Goal: Transaction & Acquisition: Subscribe to service/newsletter

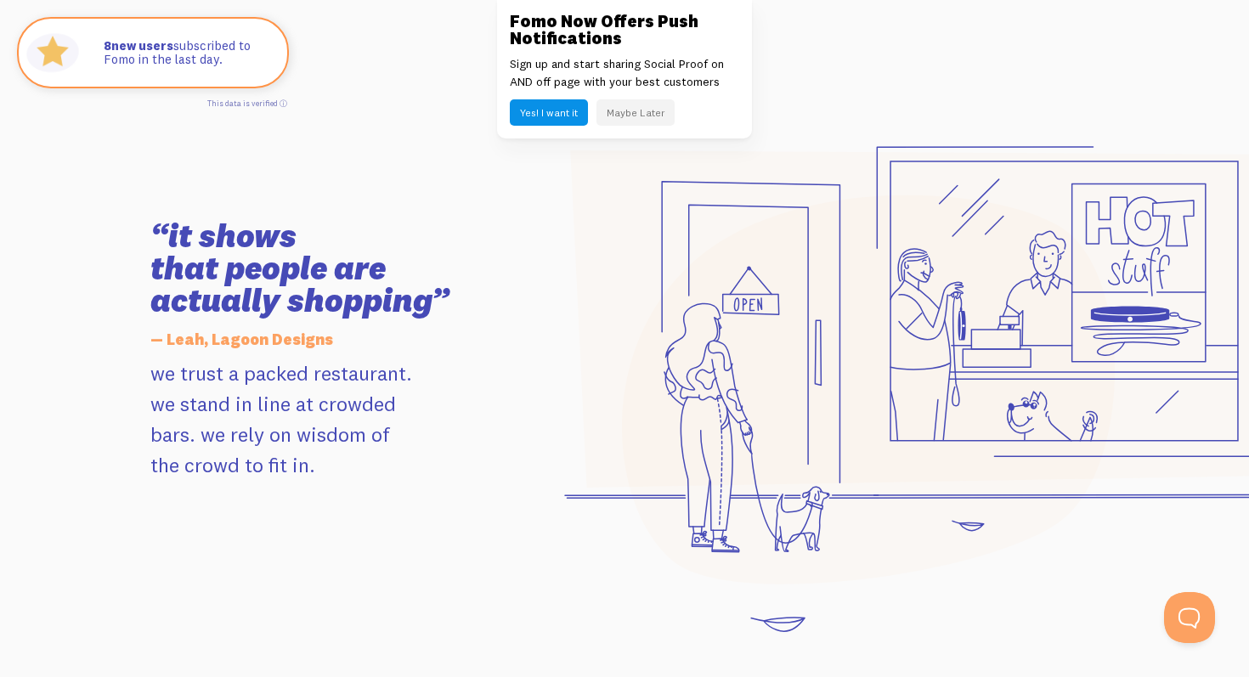
scroll to position [1636, 0]
click at [618, 118] on button "Maybe Later" at bounding box center [636, 112] width 78 height 26
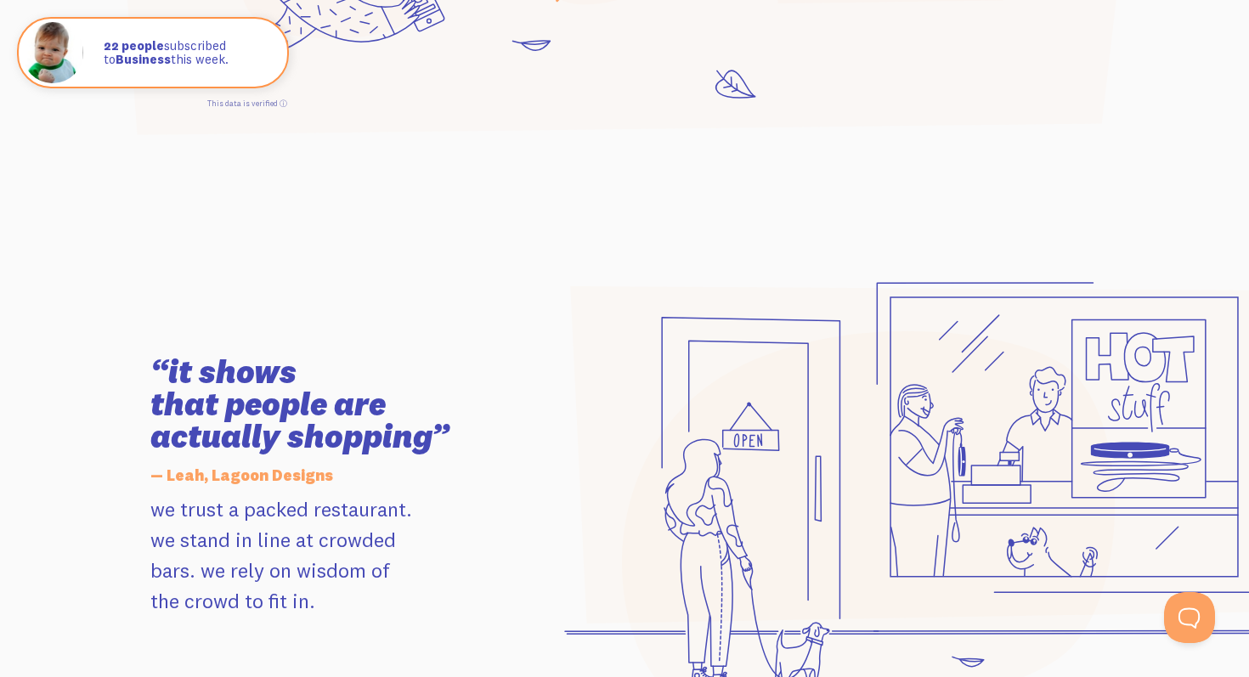
scroll to position [745, 0]
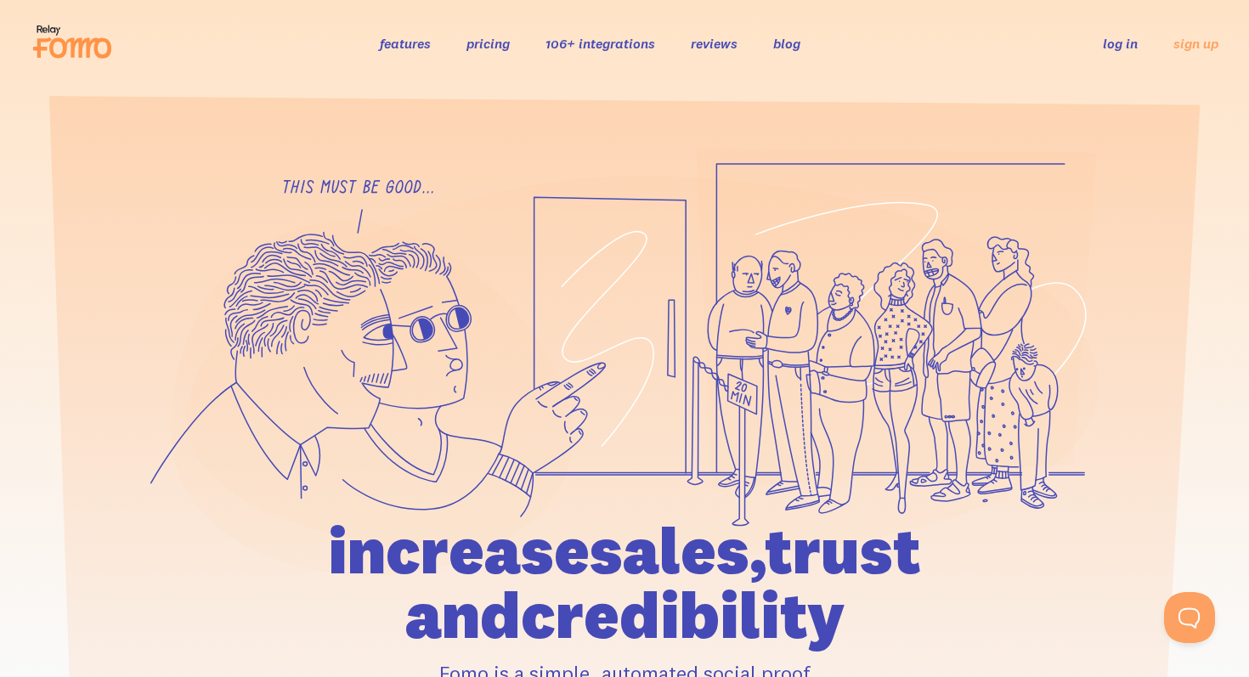
click at [495, 49] on link "pricing" at bounding box center [488, 43] width 43 height 17
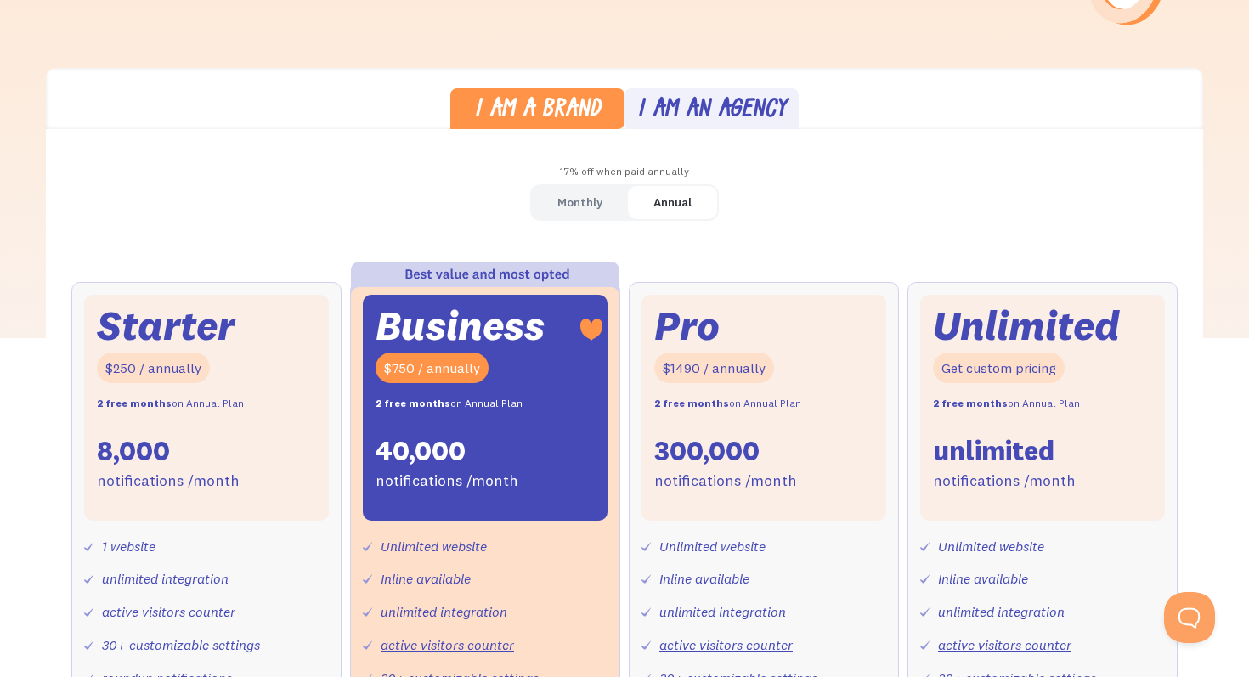
scroll to position [461, 0]
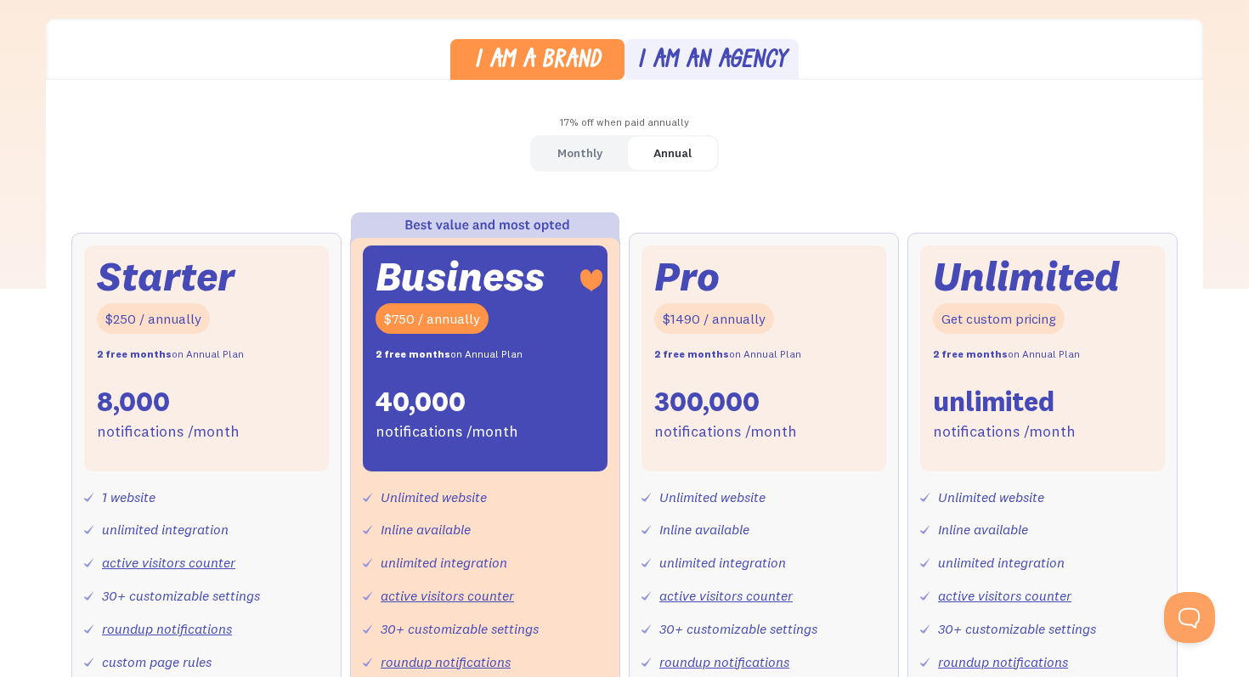
click at [582, 159] on div "Monthly" at bounding box center [579, 153] width 45 height 25
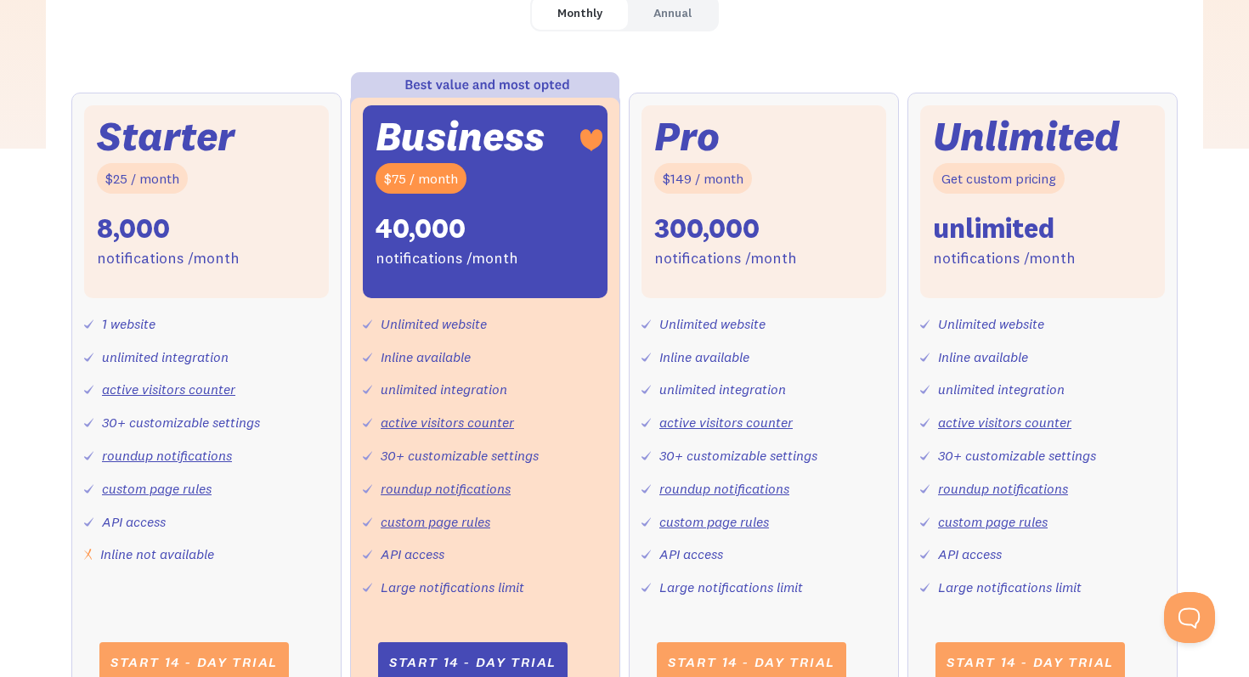
scroll to position [627, 0]
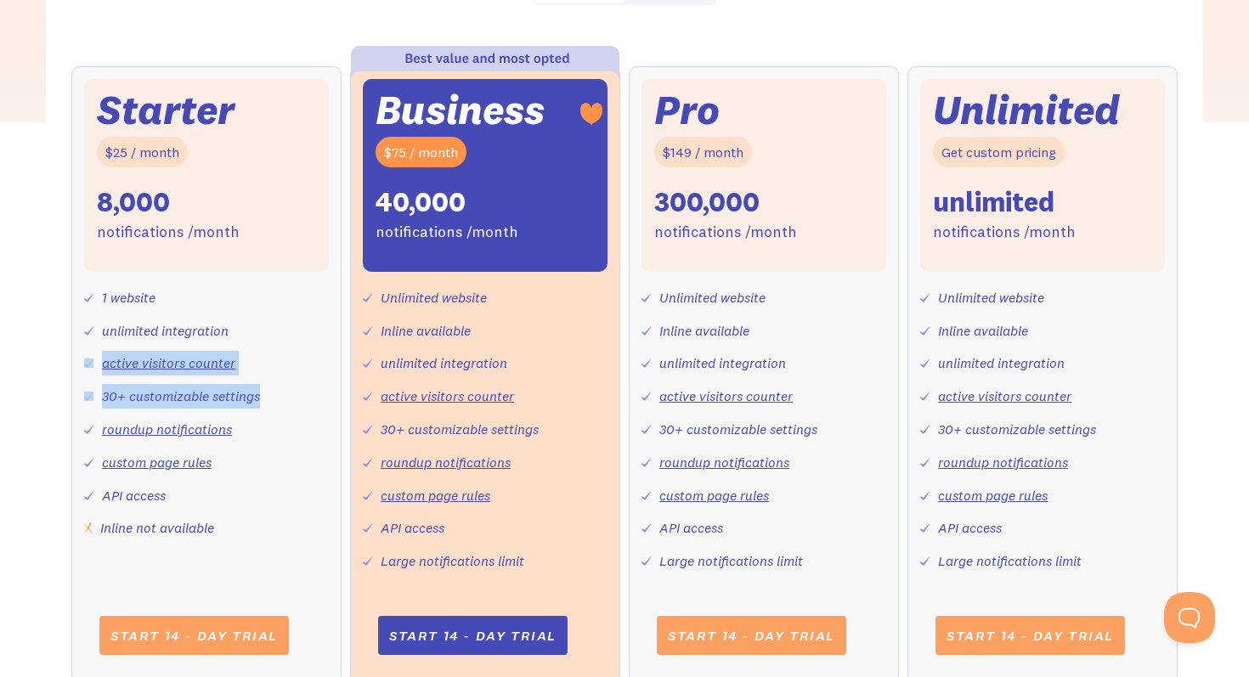
drag, startPoint x: 229, startPoint y: 335, endPoint x: 265, endPoint y: 407, distance: 81.0
click at [265, 407] on div "1 website unlimited integration active visitors counter 30+ customizable settin…" at bounding box center [206, 406] width 245 height 269
click at [233, 423] on div "1 website unlimited integration active visitors counter 30+ customizable settin…" at bounding box center [206, 406] width 245 height 269
click at [208, 470] on link "custom page rules" at bounding box center [157, 462] width 110 height 17
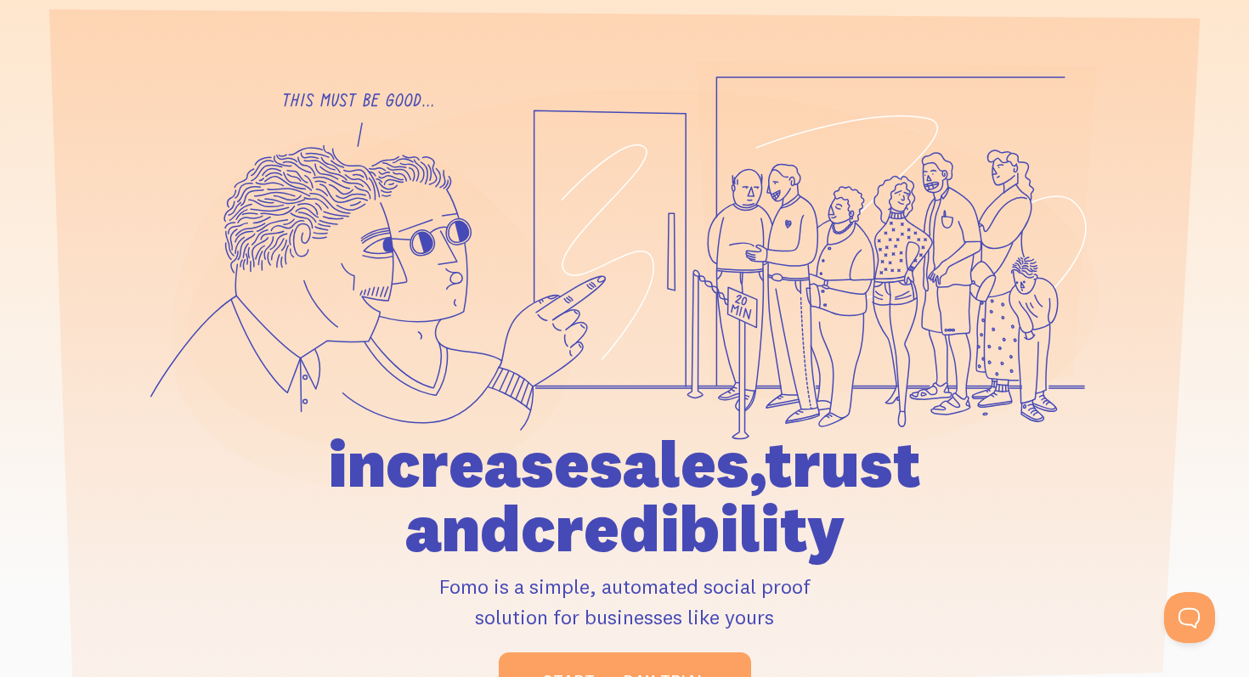
scroll to position [131, 0]
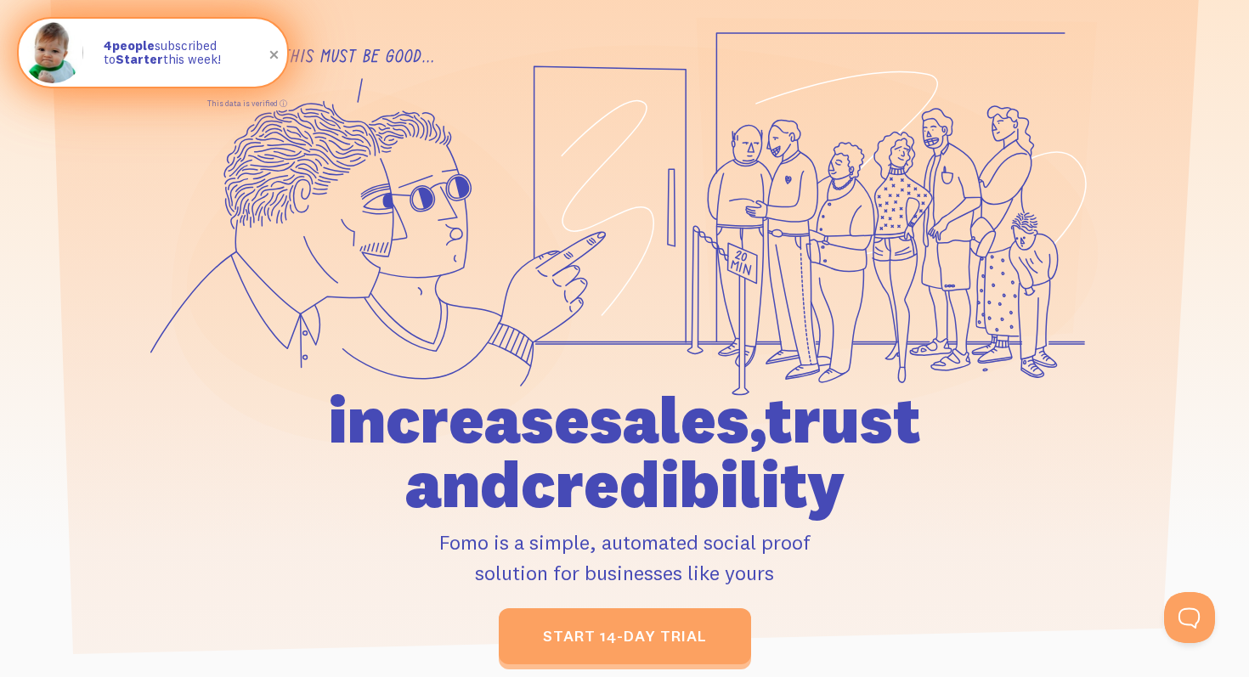
click at [198, 48] on p "4 people subscribed to Starter this week!" at bounding box center [187, 53] width 167 height 28
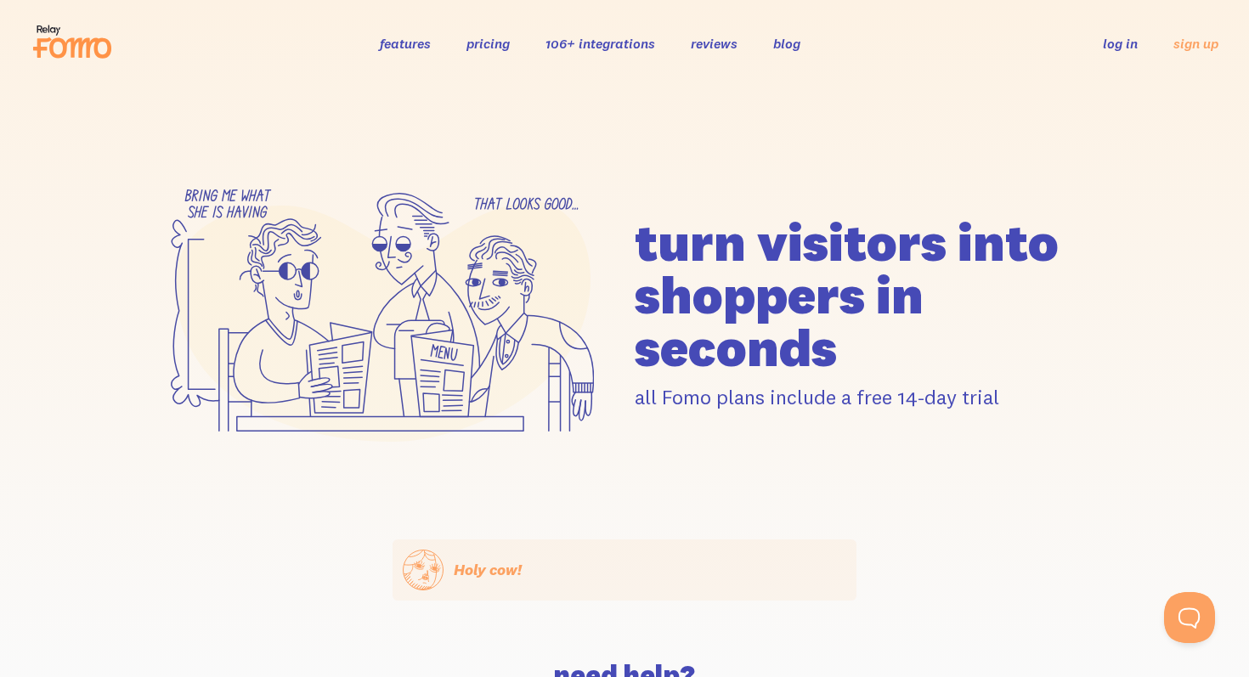
click at [719, 43] on link "reviews" at bounding box center [714, 43] width 47 height 17
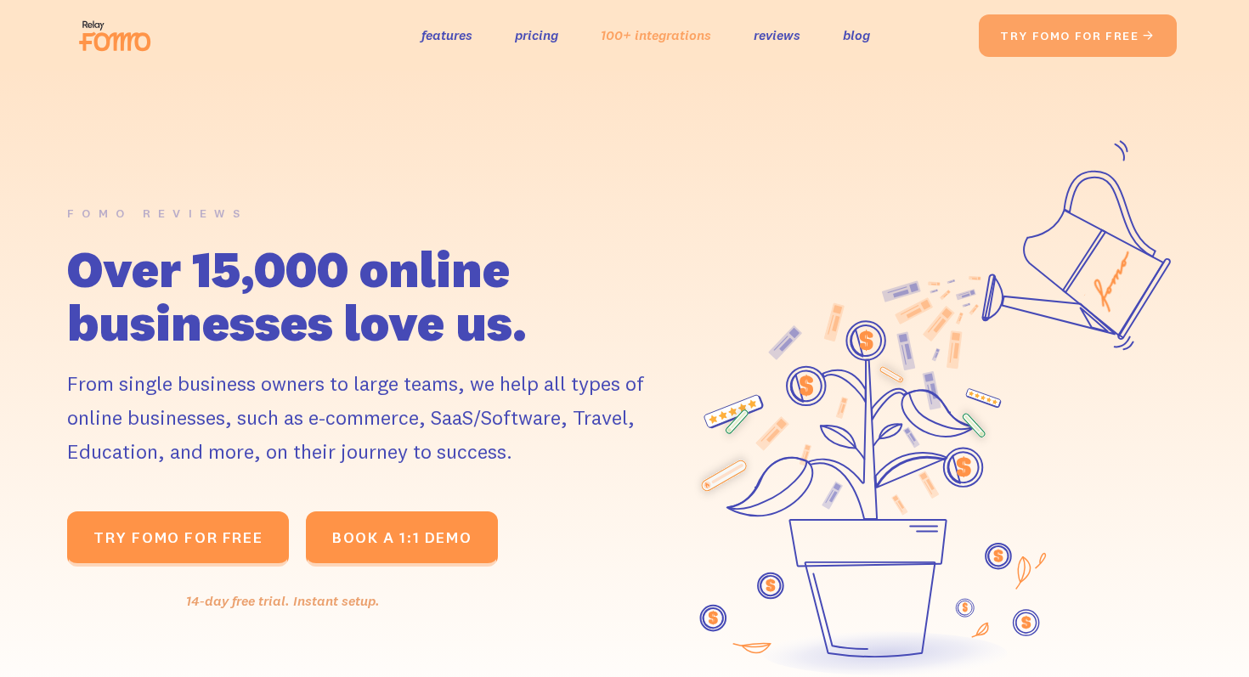
click at [625, 42] on link "100+ integrations" at bounding box center [656, 35] width 110 height 25
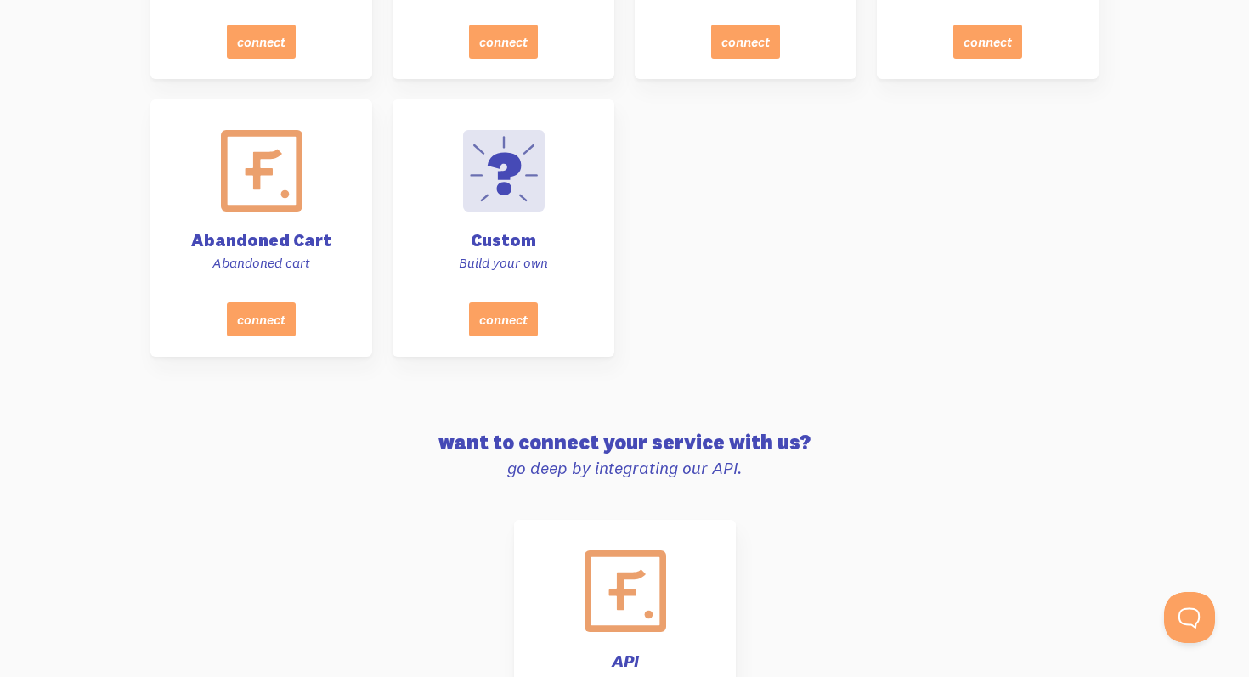
scroll to position [7910, 0]
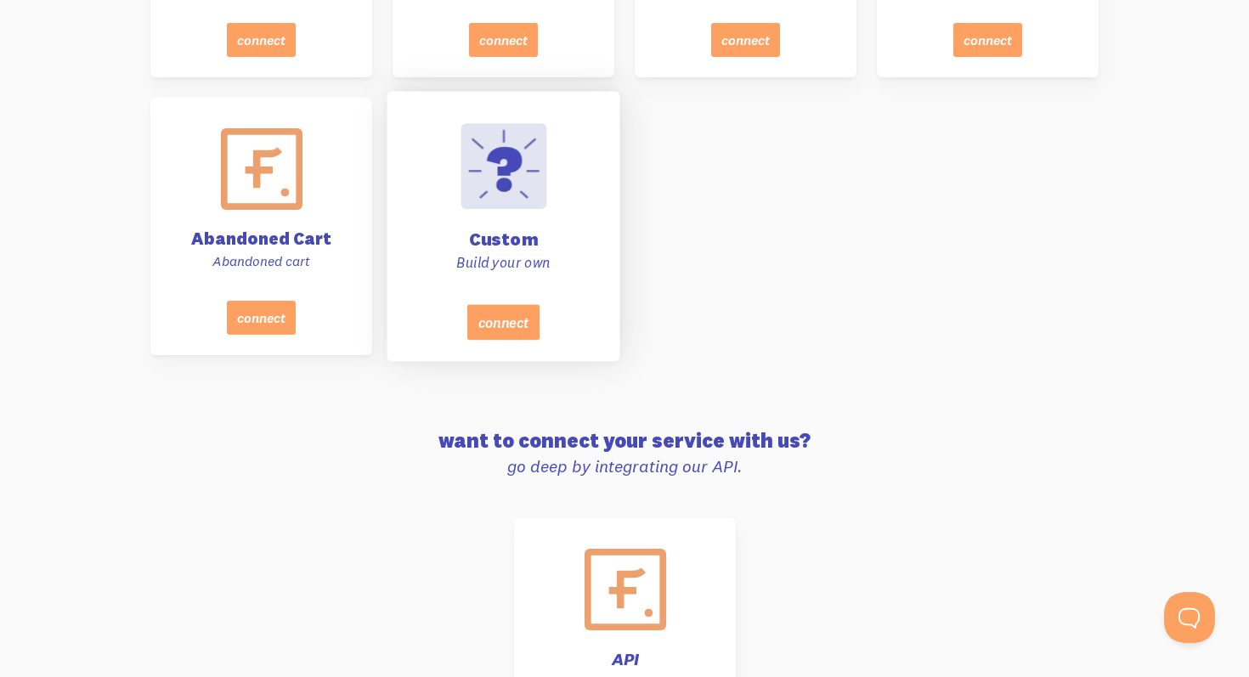
click at [514, 248] on h4 "Custom" at bounding box center [504, 239] width 190 height 18
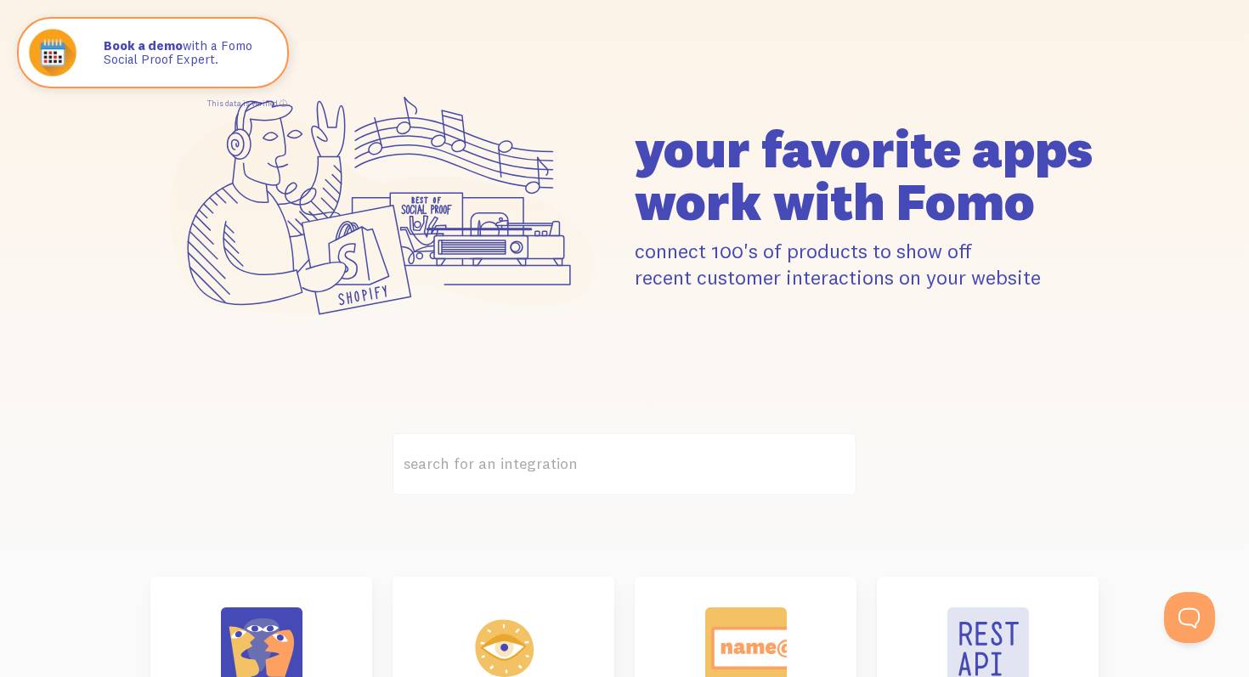
scroll to position [0, 0]
